Goal: Information Seeking & Learning: Learn about a topic

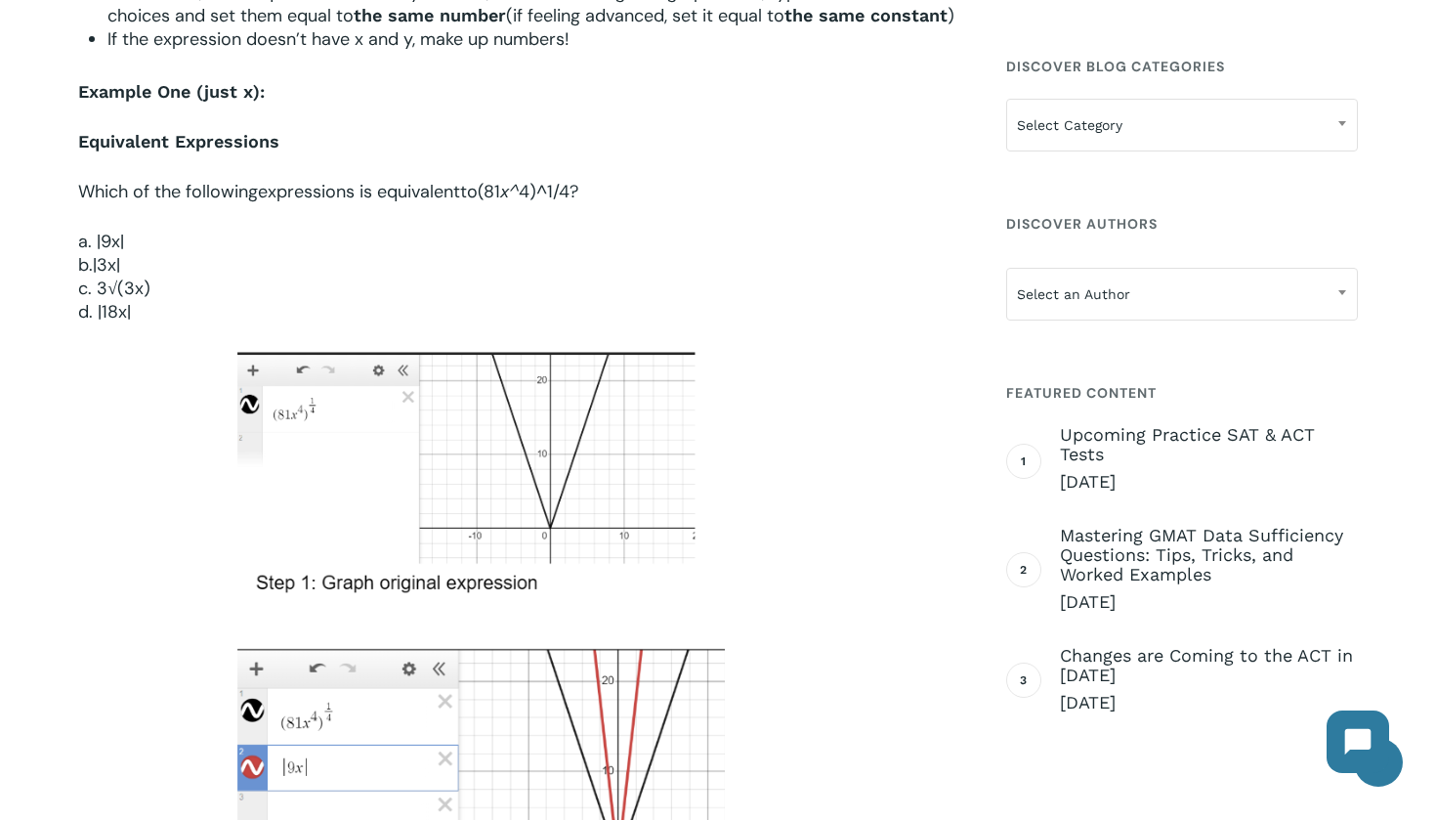
scroll to position [1234, 0]
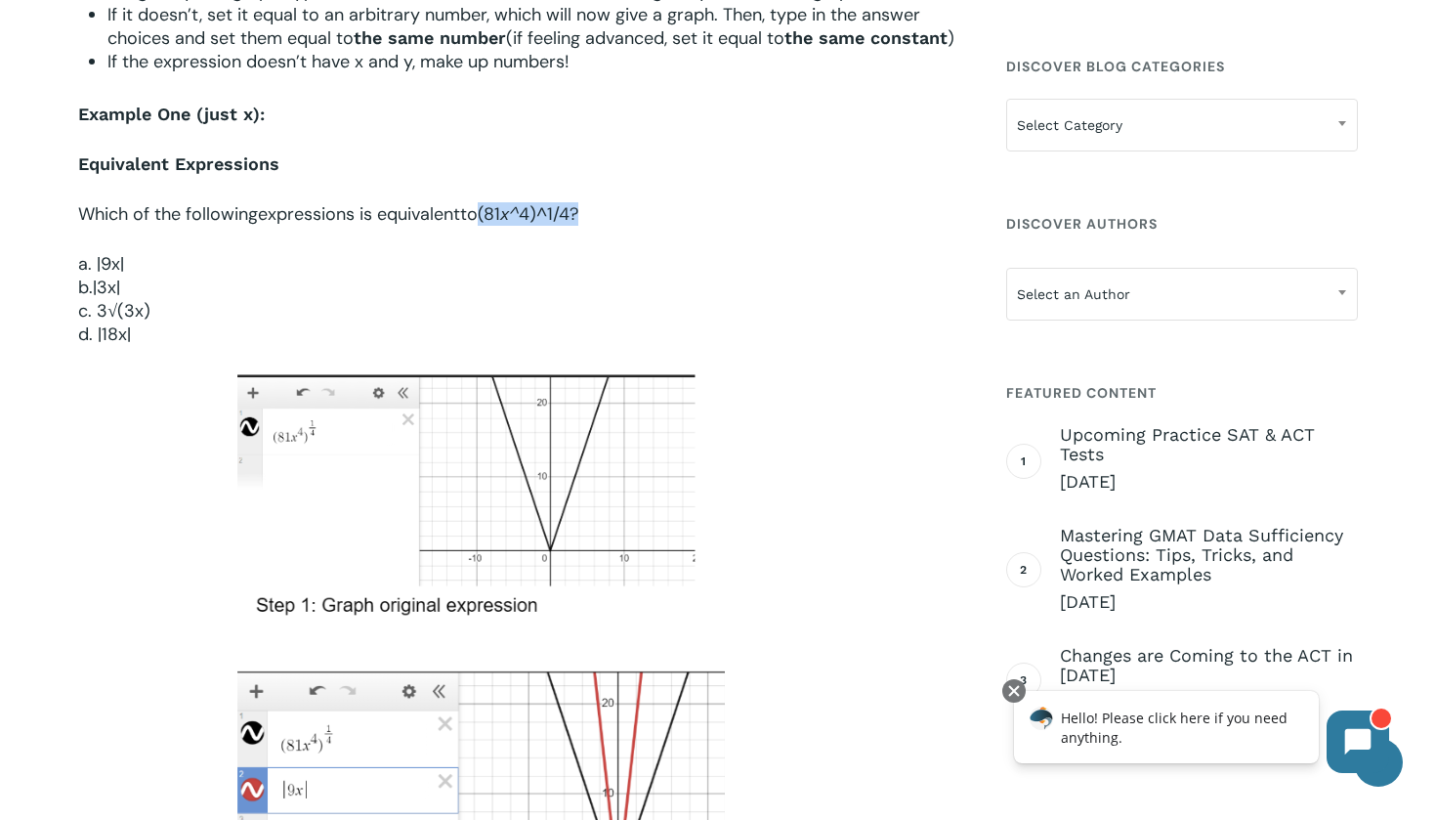
drag, startPoint x: 489, startPoint y: 237, endPoint x: 643, endPoint y: 237, distance: 153.4
click at [643, 237] on p "Which of the following expressions is equivalent to (81 x^ 4 )^ 1/4 ?" at bounding box center [516, 227] width 876 height 50
copy p "(81 x^ 4 )^ 1/4 ?"
drag, startPoint x: 98, startPoint y: 289, endPoint x: 147, endPoint y: 289, distance: 48.8
click at [148, 289] on p "a. |9x| b.|3x| c. 3√(3x) d. |18x|" at bounding box center [516, 299] width 876 height 94
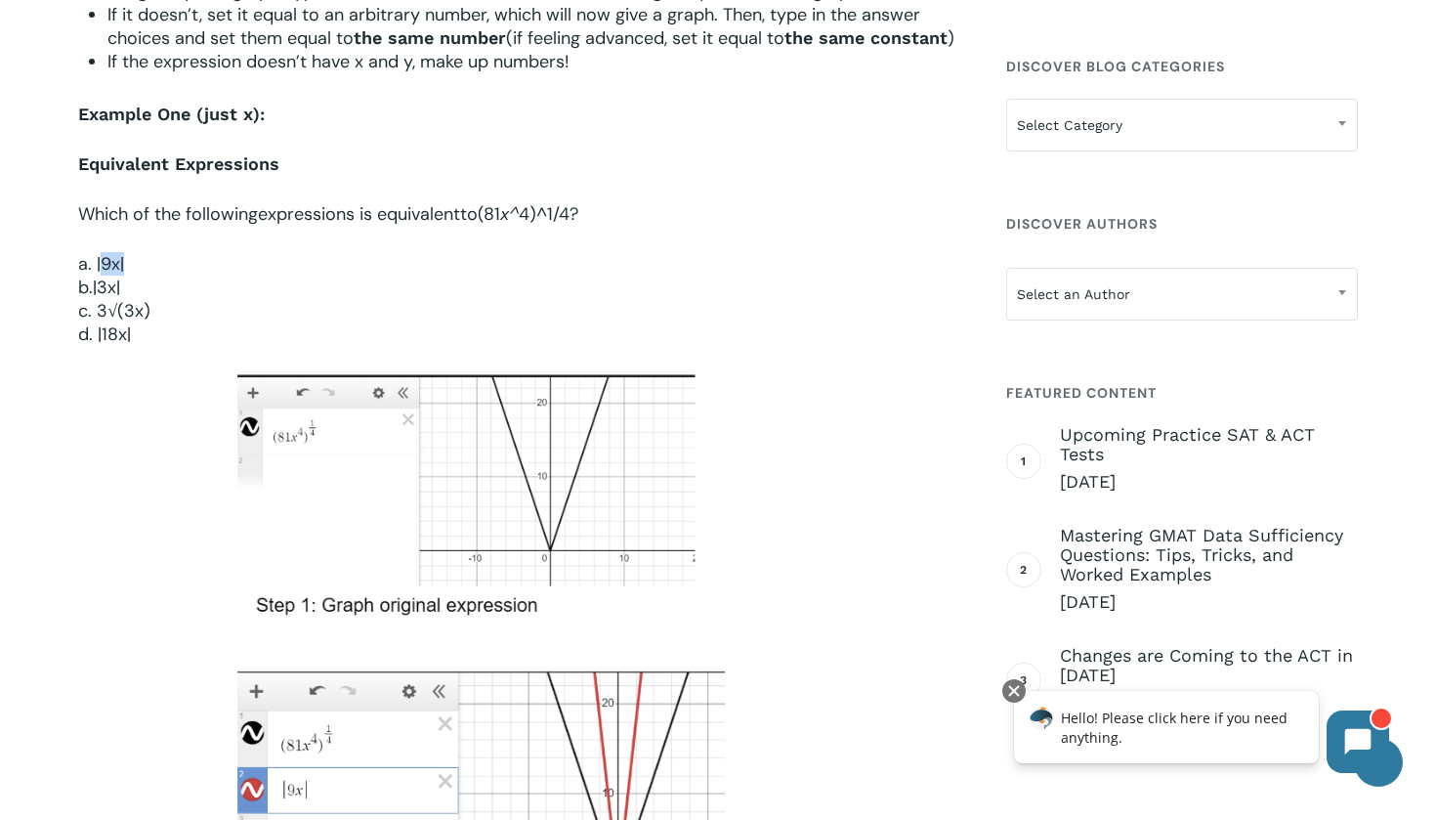
copy span "9x|"
drag, startPoint x: 95, startPoint y: 309, endPoint x: 122, endPoint y: 308, distance: 27.4
click at [122, 308] on p "a. |9x| b.|3x| c. 3√(3x) d. |18x|" at bounding box center [516, 299] width 876 height 94
drag, startPoint x: 101, startPoint y: 334, endPoint x: 165, endPoint y: 332, distance: 64.5
click at [167, 332] on p "a. |9x| b.|3x| c. 3√(3x) d. |18x|" at bounding box center [516, 299] width 876 height 94
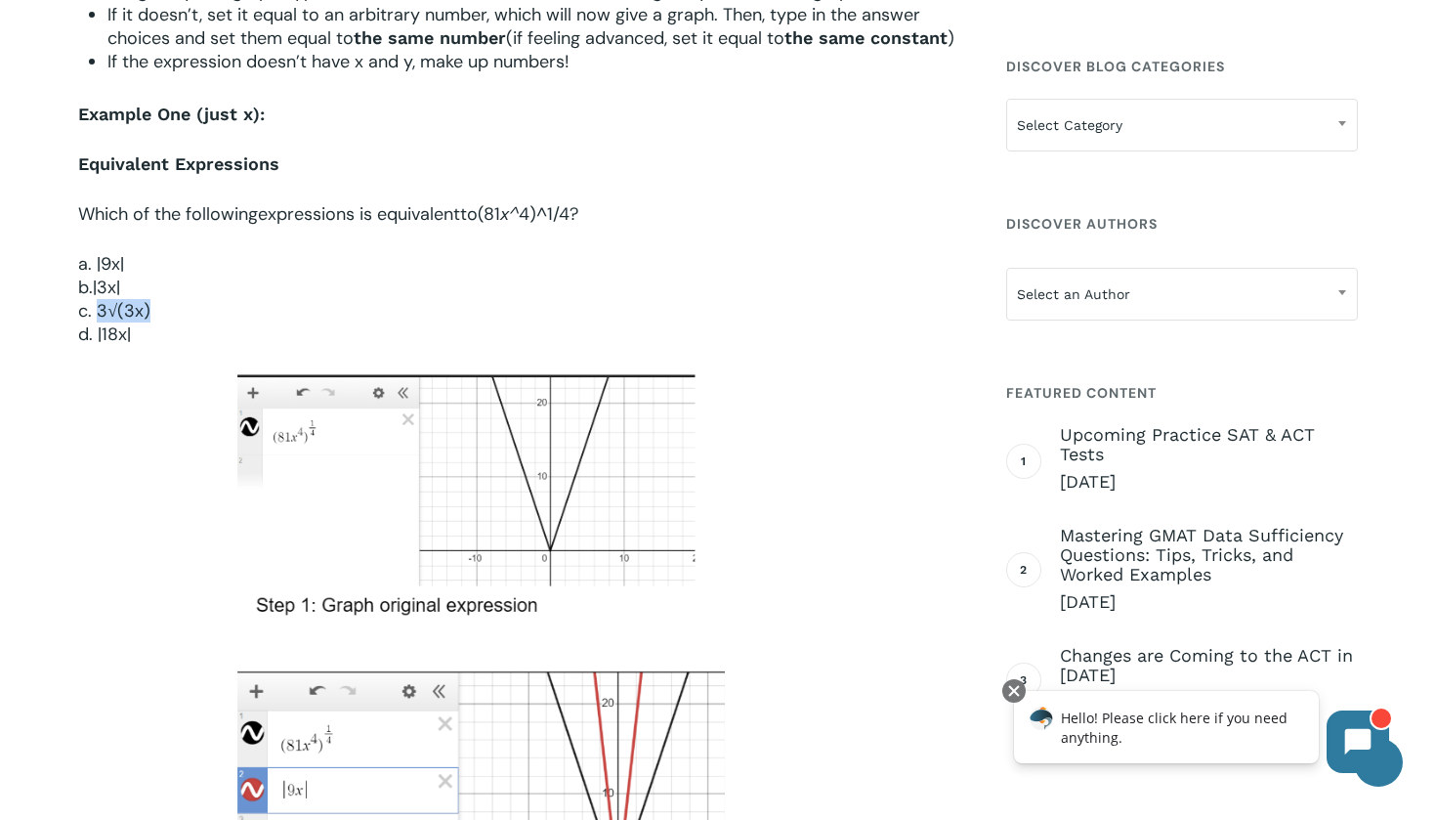
copy p "3√(3x)"
click at [96, 346] on span "d. |18x|" at bounding box center [104, 333] width 53 height 23
drag, startPoint x: 102, startPoint y: 361, endPoint x: 140, endPoint y: 360, distance: 38.2
click at [140, 346] on p "a. |9x| b.|3x| c. 3√(3x) d. |18x|" at bounding box center [516, 299] width 876 height 94
copy span "18x|"
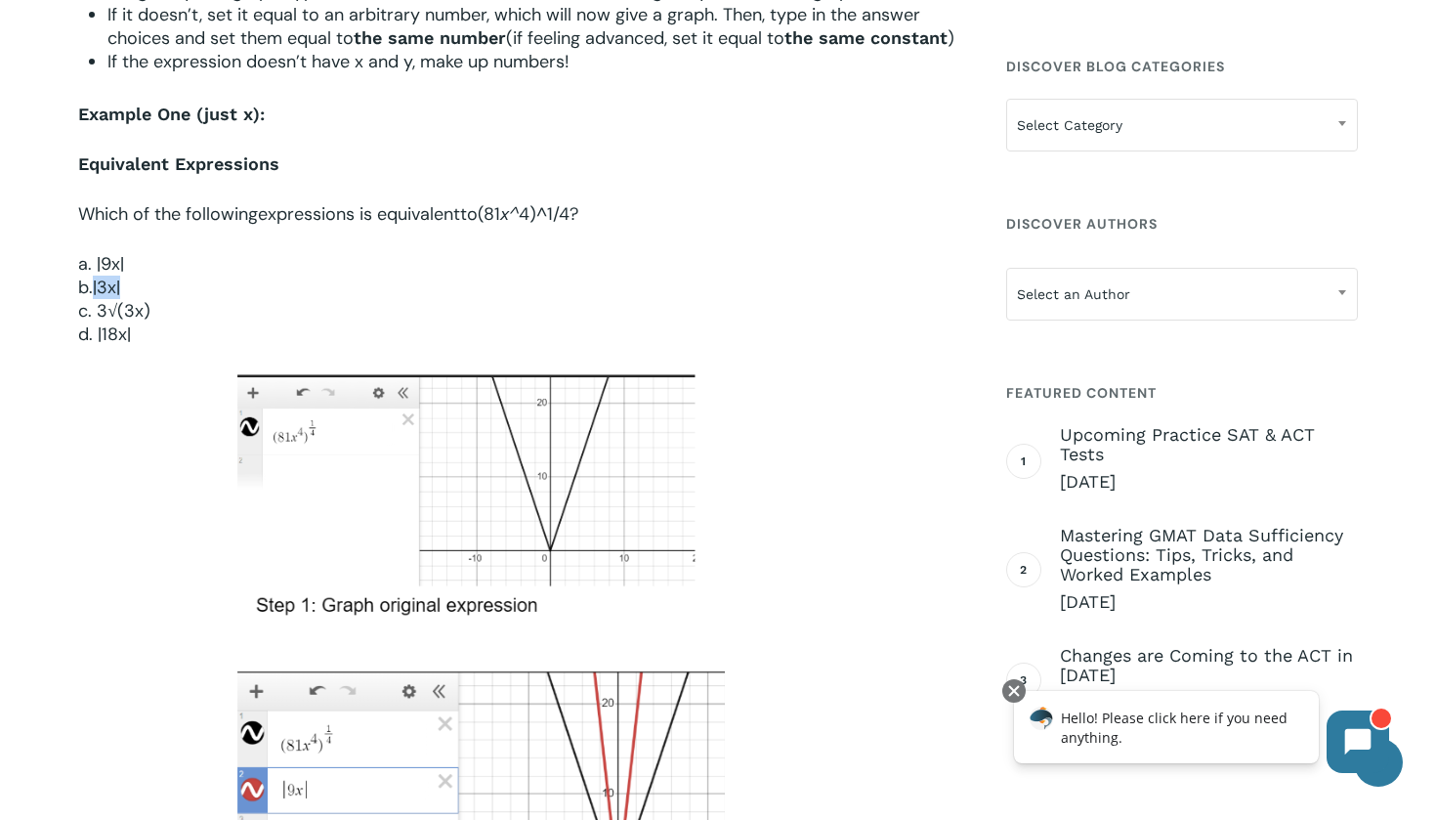
drag, startPoint x: 93, startPoint y: 310, endPoint x: 125, endPoint y: 308, distance: 32.3
click at [125, 308] on p "a. |9x| b.|3x| c. 3√(3x) d. |18x|" at bounding box center [516, 299] width 876 height 94
copy span "|3x|"
drag, startPoint x: 850, startPoint y: 278, endPoint x: 814, endPoint y: 293, distance: 39.0
click at [818, 293] on p "a. |9x| b.|3x| c. 3√(3x) d. |18x|" at bounding box center [516, 299] width 876 height 94
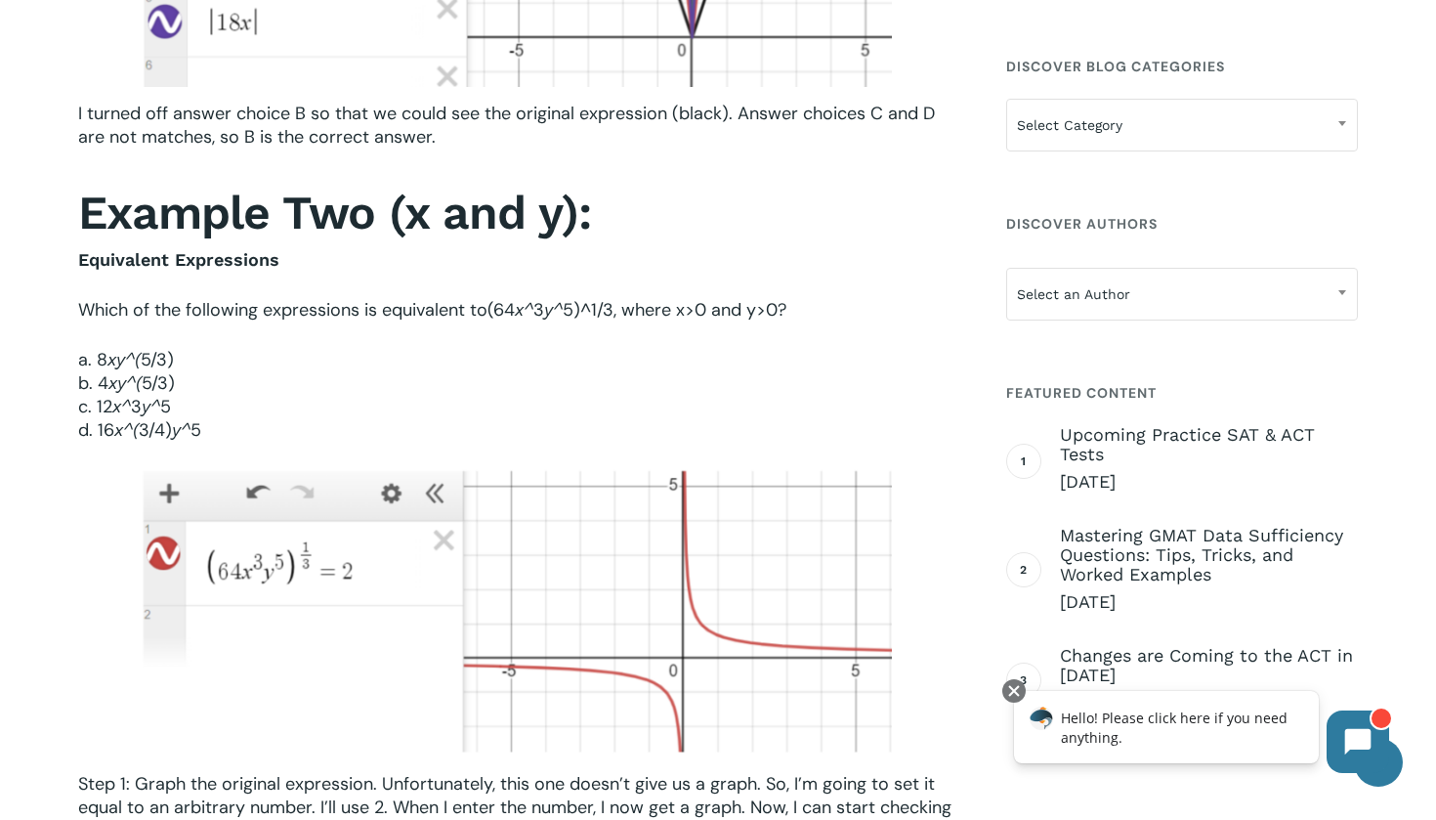
scroll to position [2981, 0]
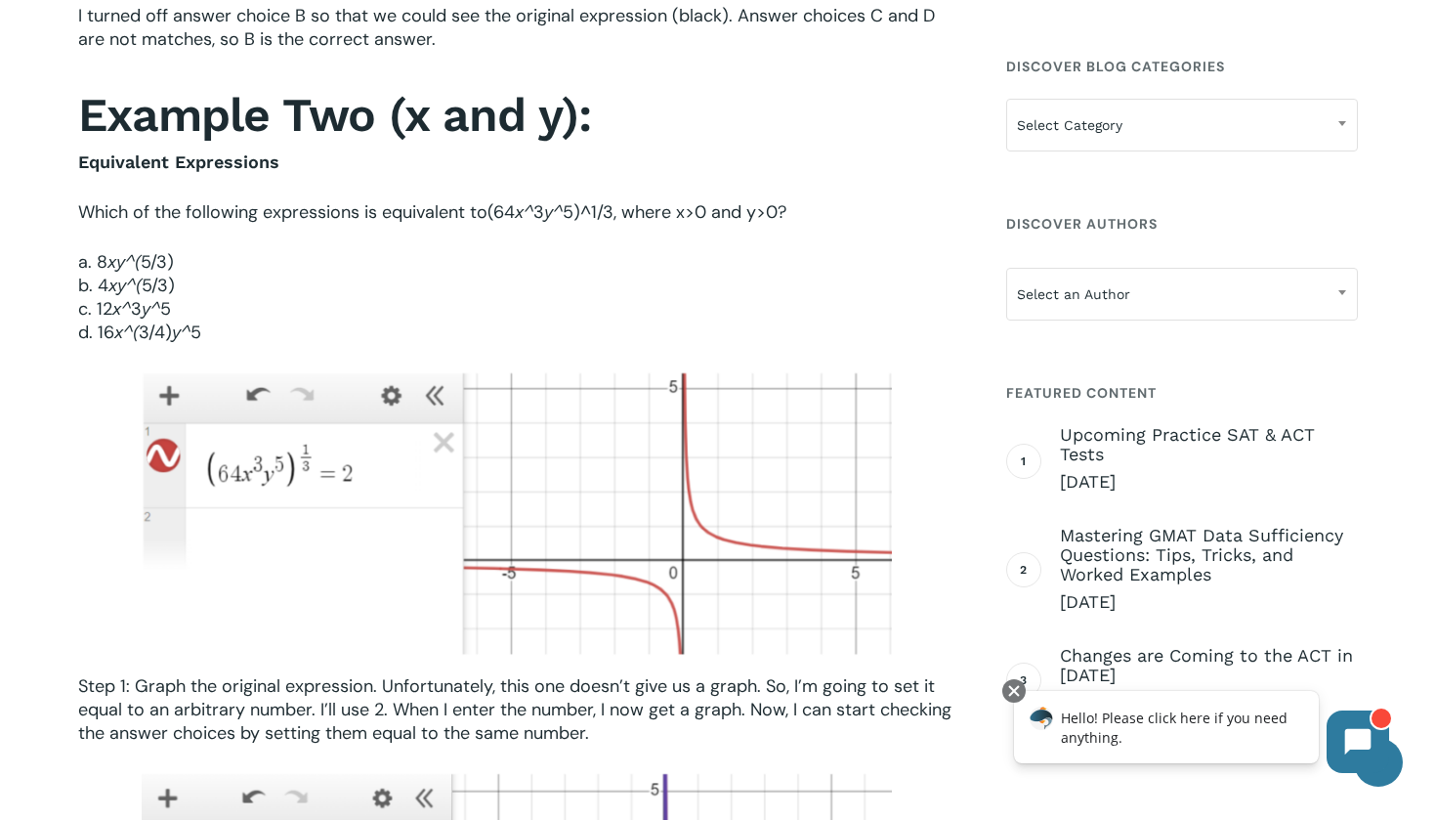
drag, startPoint x: 495, startPoint y: 225, endPoint x: 624, endPoint y: 226, distance: 129.0
click at [624, 226] on p "Which of the following expressions is equivalent to (64 x^ 3 y^ 5 )^ 1/3 , wher…" at bounding box center [516, 225] width 876 height 50
copy p "(64 x^ 3 y^ 5 )^ 1/3"
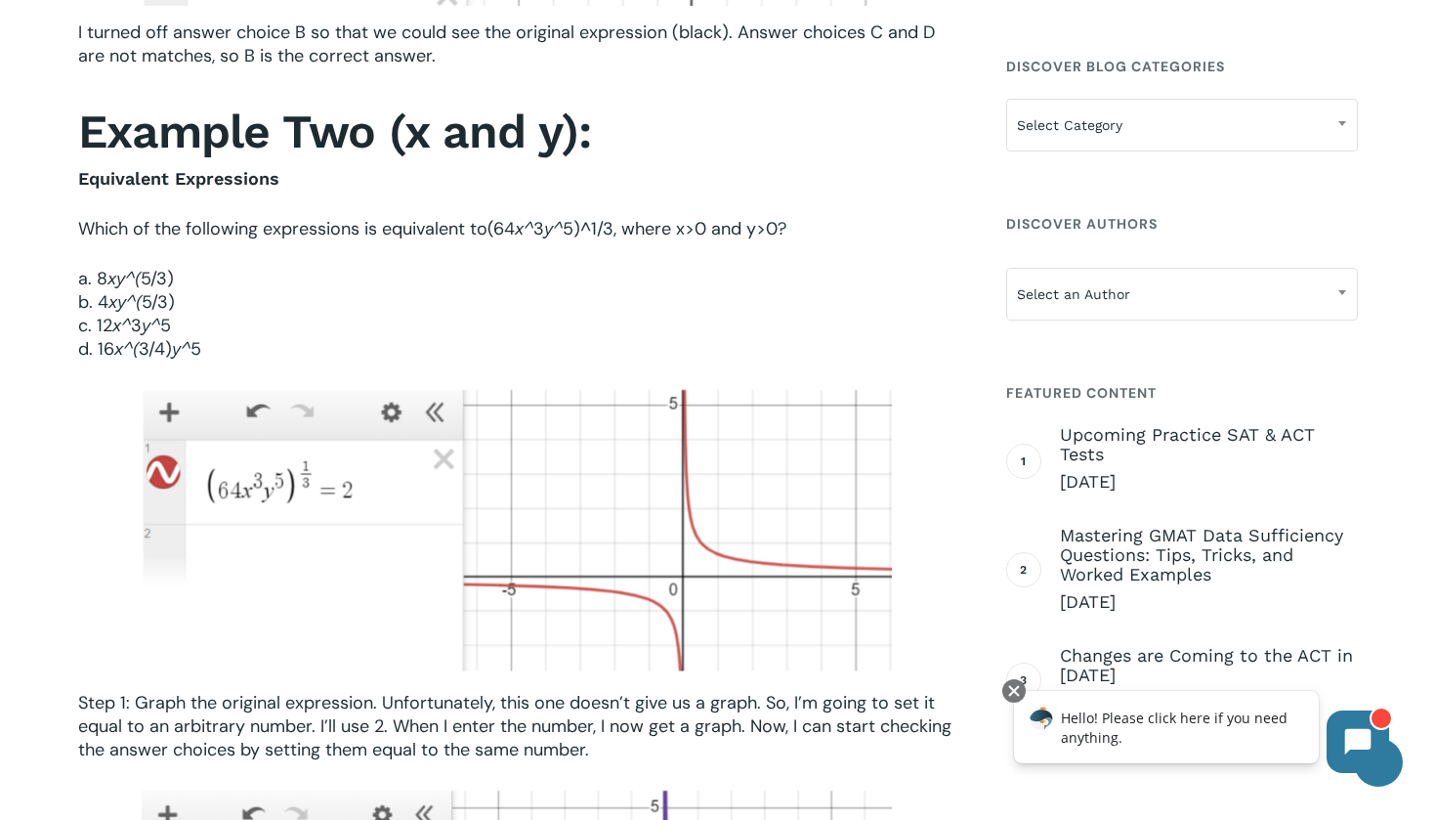
scroll to position [2961, 0]
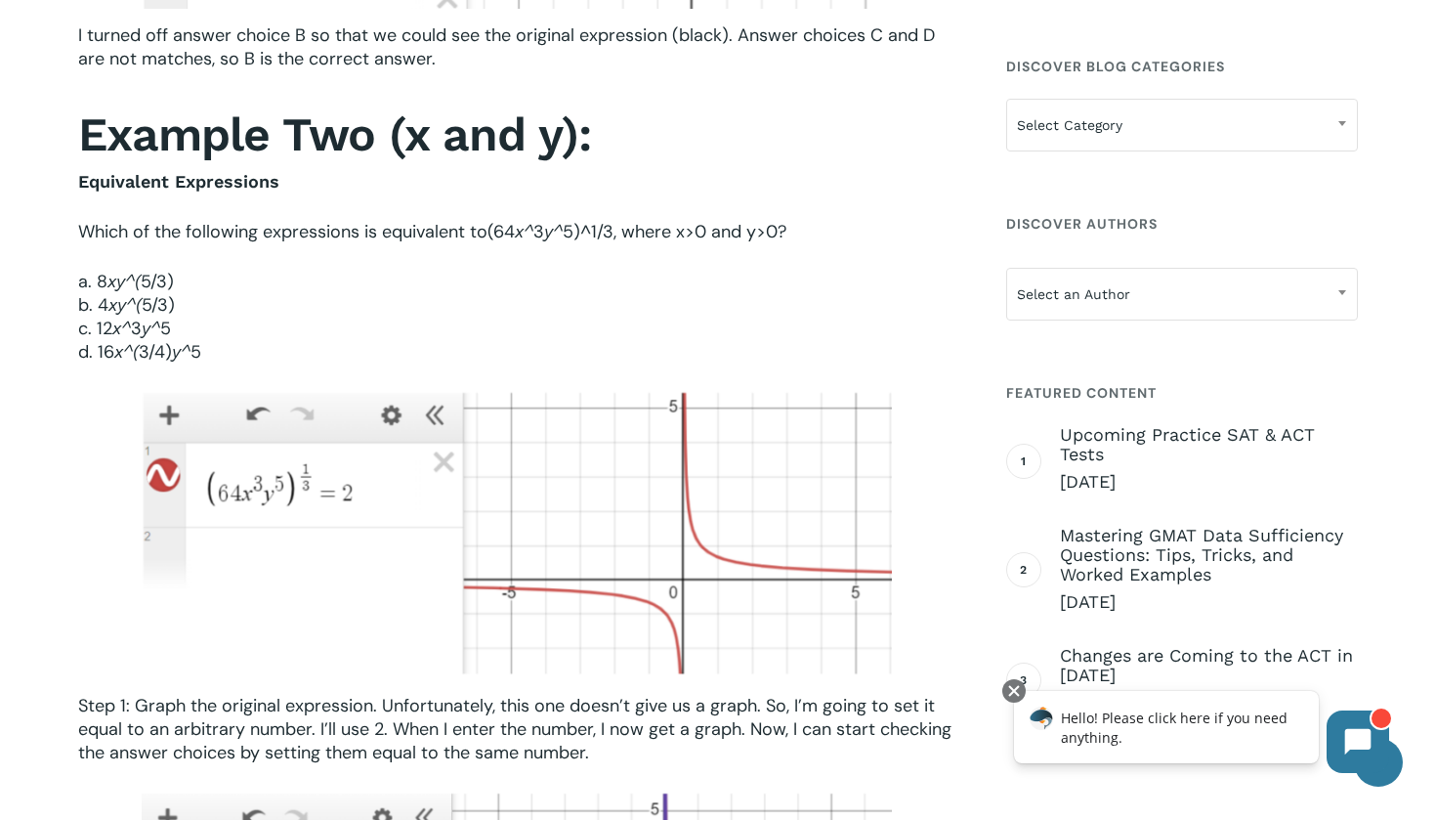
click at [750, 206] on p "Equivalent Expressions" at bounding box center [516, 195] width 876 height 50
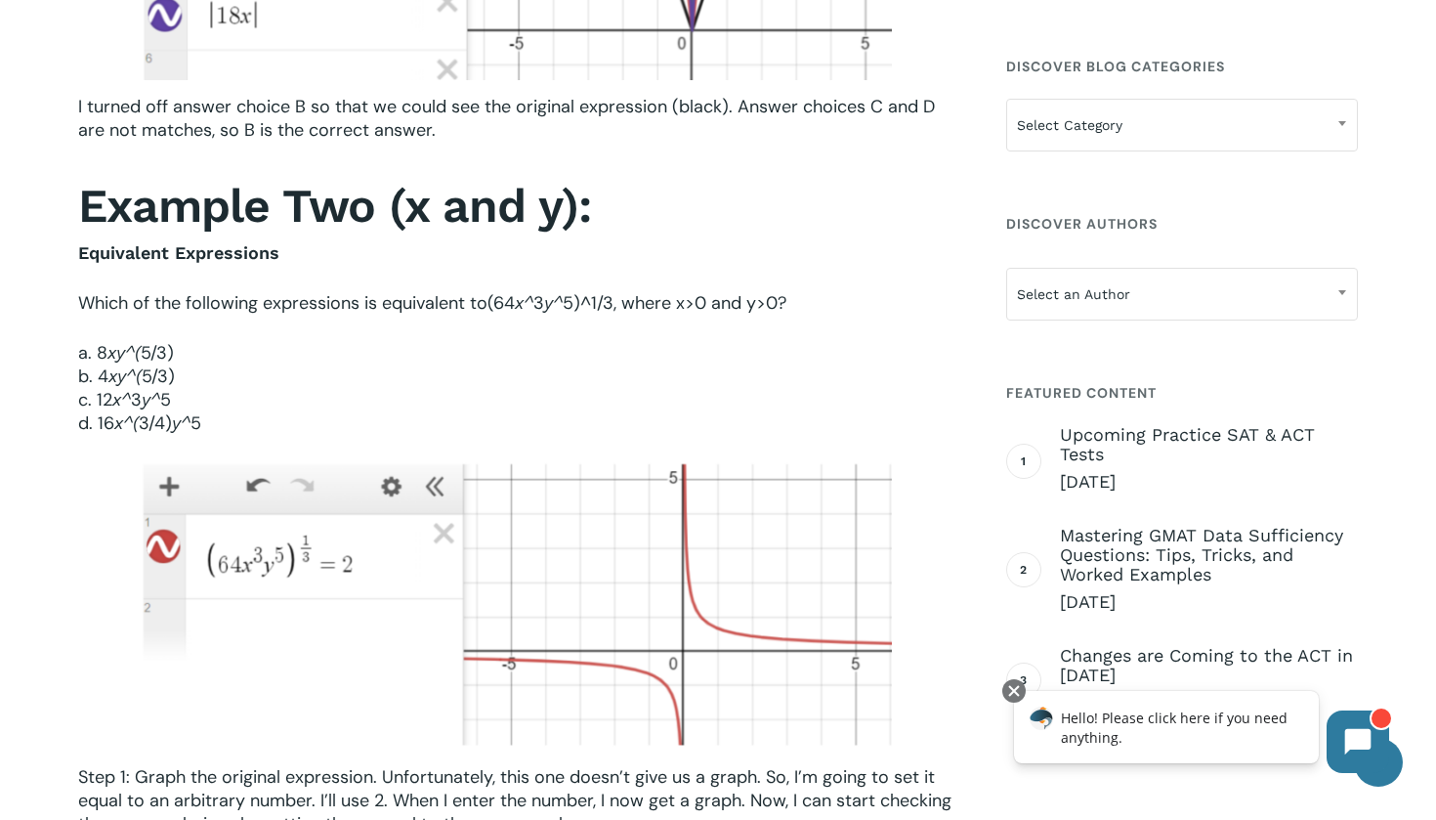
scroll to position [2882, 0]
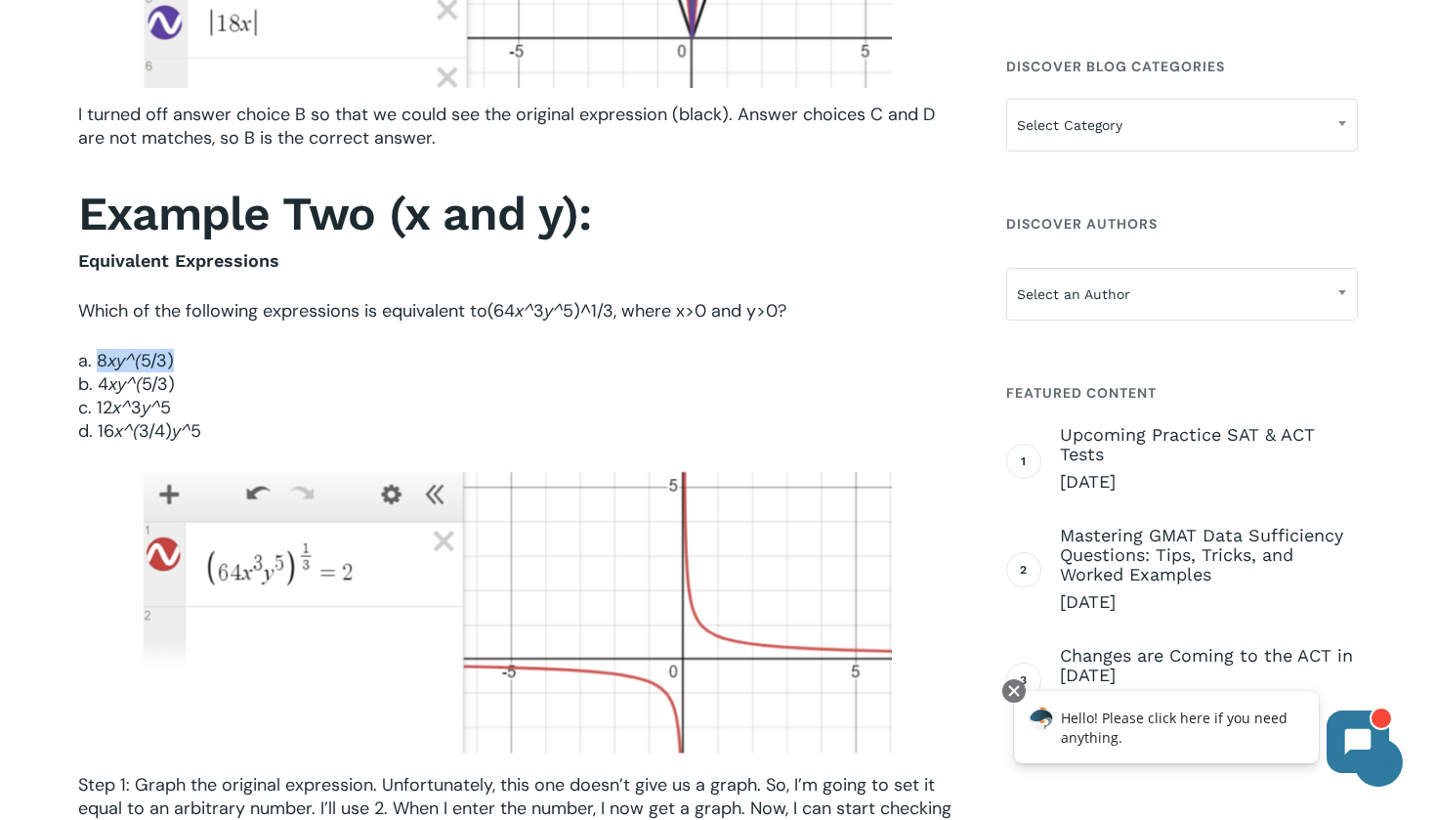
drag, startPoint x: 97, startPoint y: 385, endPoint x: 255, endPoint y: 386, distance: 158.3
click at [255, 386] on p "a. 8 x y^( 5/3) b. 4 x y^( 5/3) c. 12 x^ 3 y^ 5 d. 16 x^( 3/4) y^ 5" at bounding box center [516, 396] width 876 height 94
copy p "8 x y^( 5/3)"
